Goal: Information Seeking & Learning: Understand process/instructions

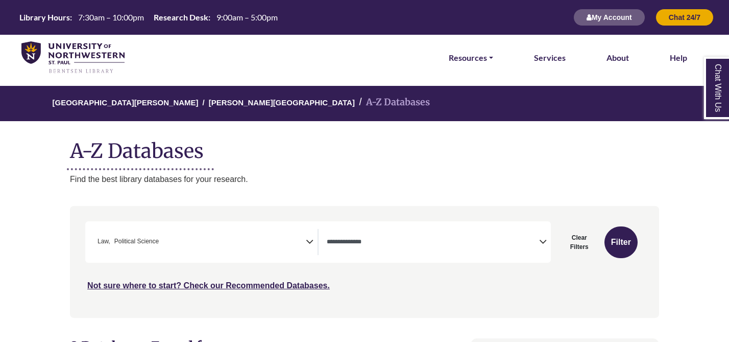
select select "******"
select select "Database Types Filter"
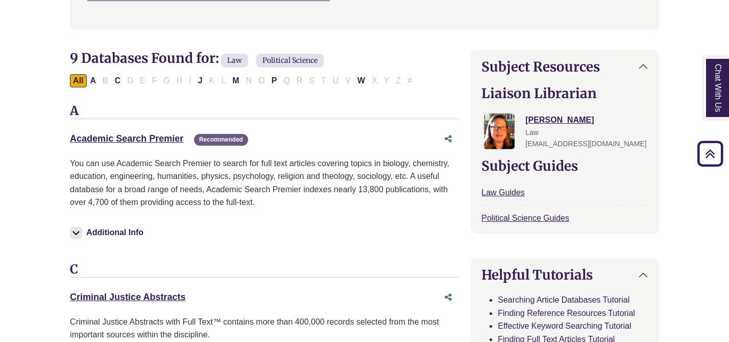
scroll to position [309, 0]
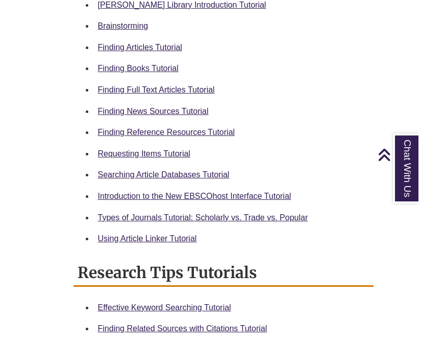
scroll to position [519, 0]
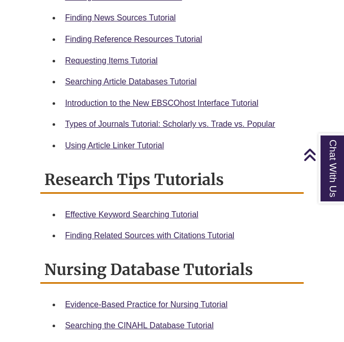
scroll to position [635, 0]
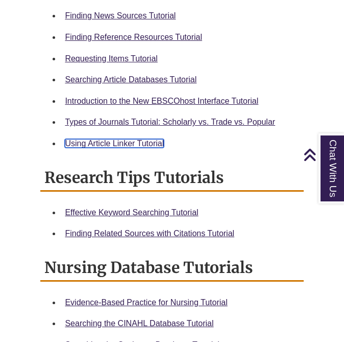
click at [100, 143] on link "Using Article Linker Tutorial" at bounding box center [114, 143] width 99 height 9
